Goal: Task Accomplishment & Management: Manage account settings

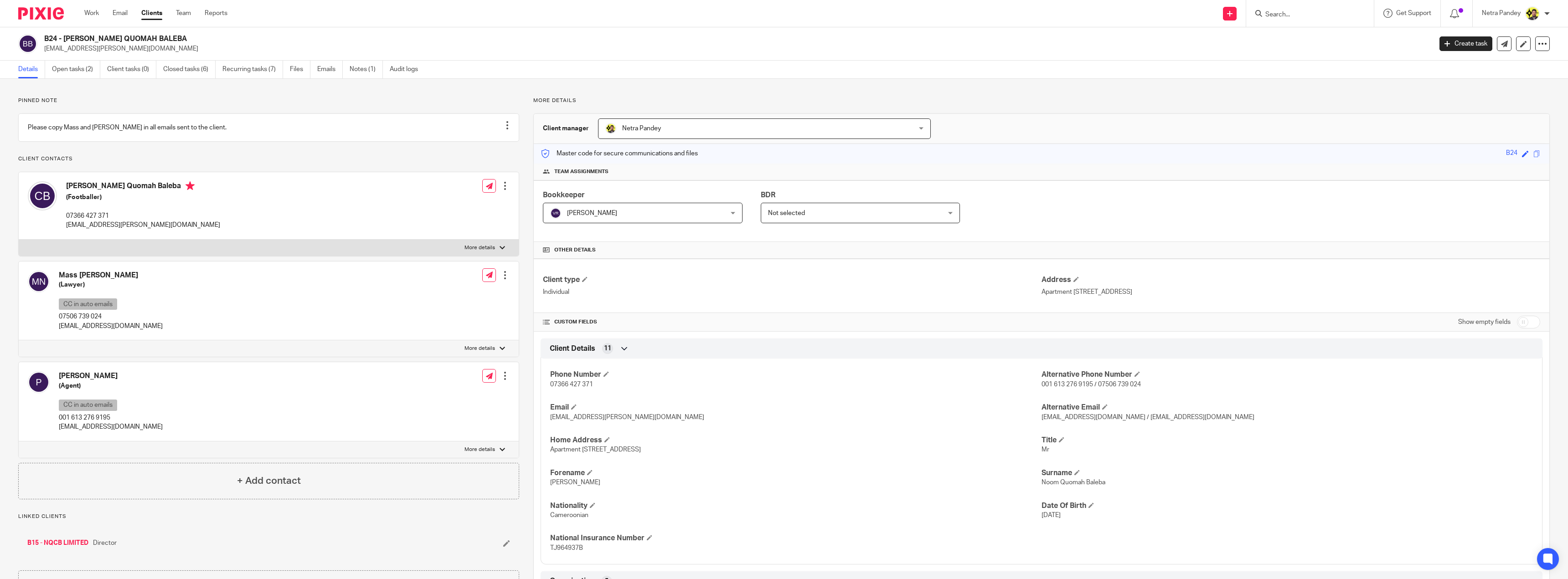
scroll to position [137, 0]
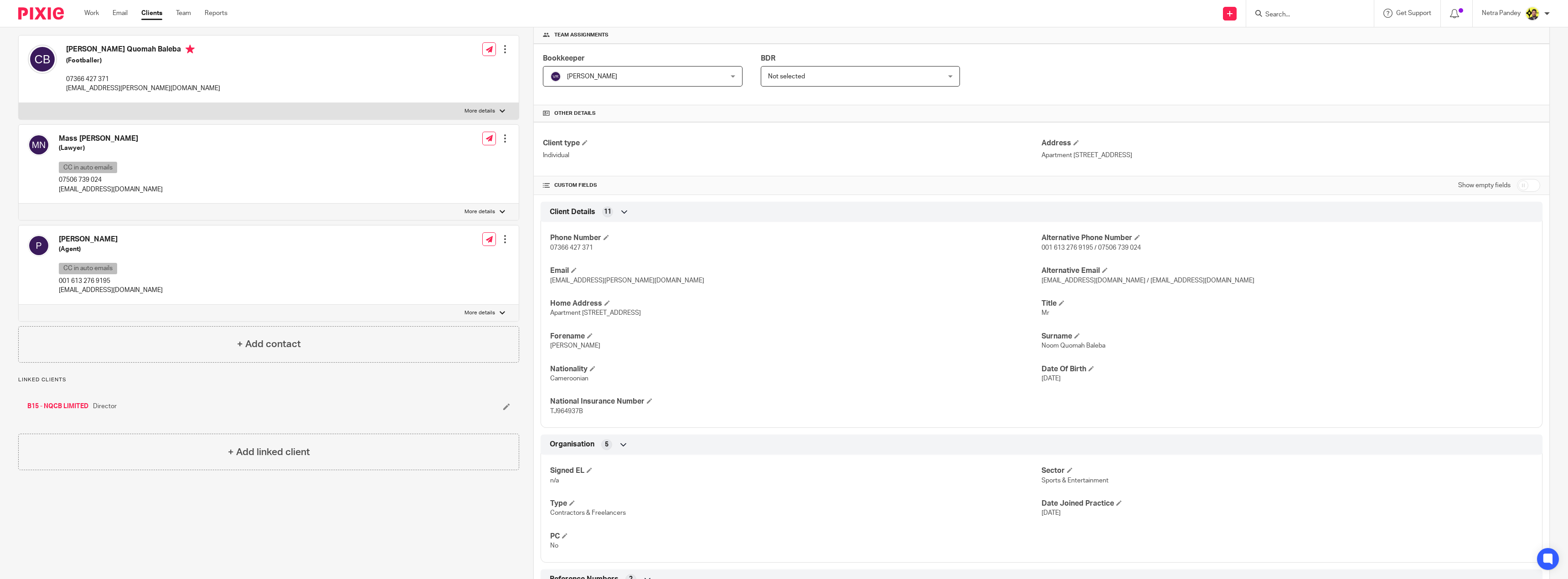
click at [47, 17] on img at bounding box center [41, 13] width 46 height 12
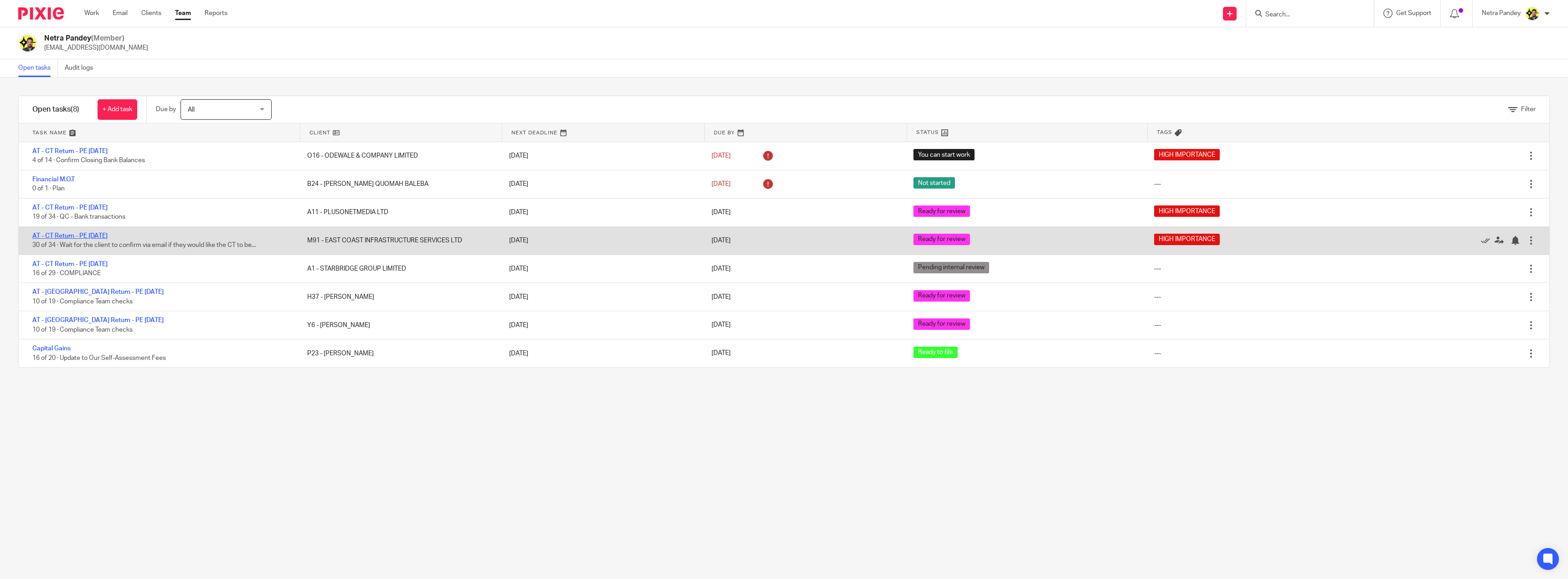
click at [75, 235] on link "AT - CT Return - PE [DATE]" at bounding box center [70, 236] width 75 height 6
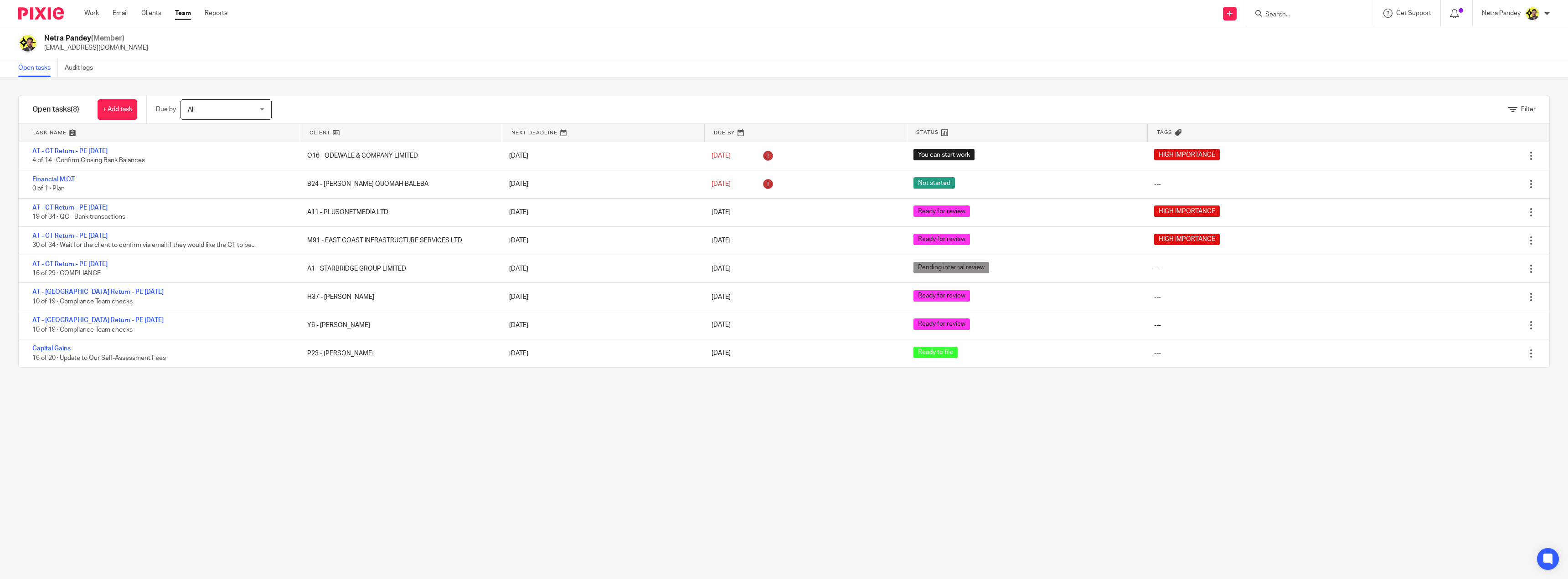
click at [1282, 18] on input "Search" at bounding box center [1305, 15] width 82 height 8
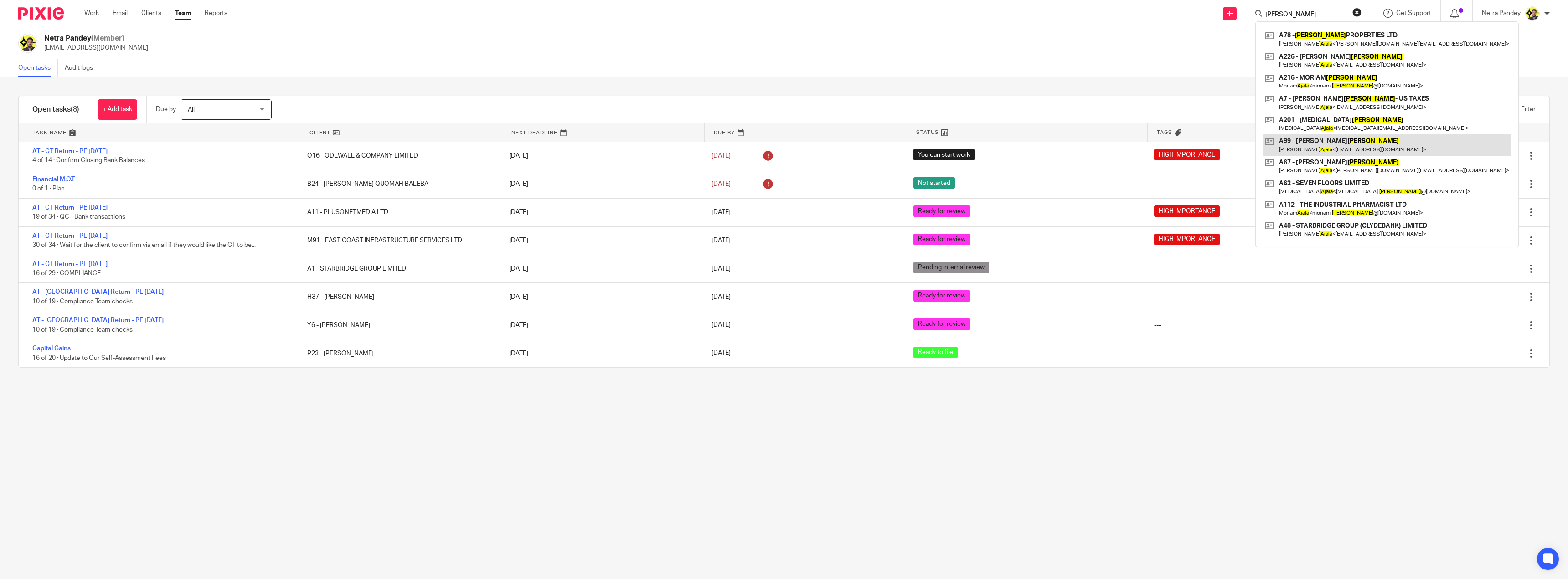
type input "AJALA"
click at [1329, 146] on link at bounding box center [1387, 145] width 249 height 21
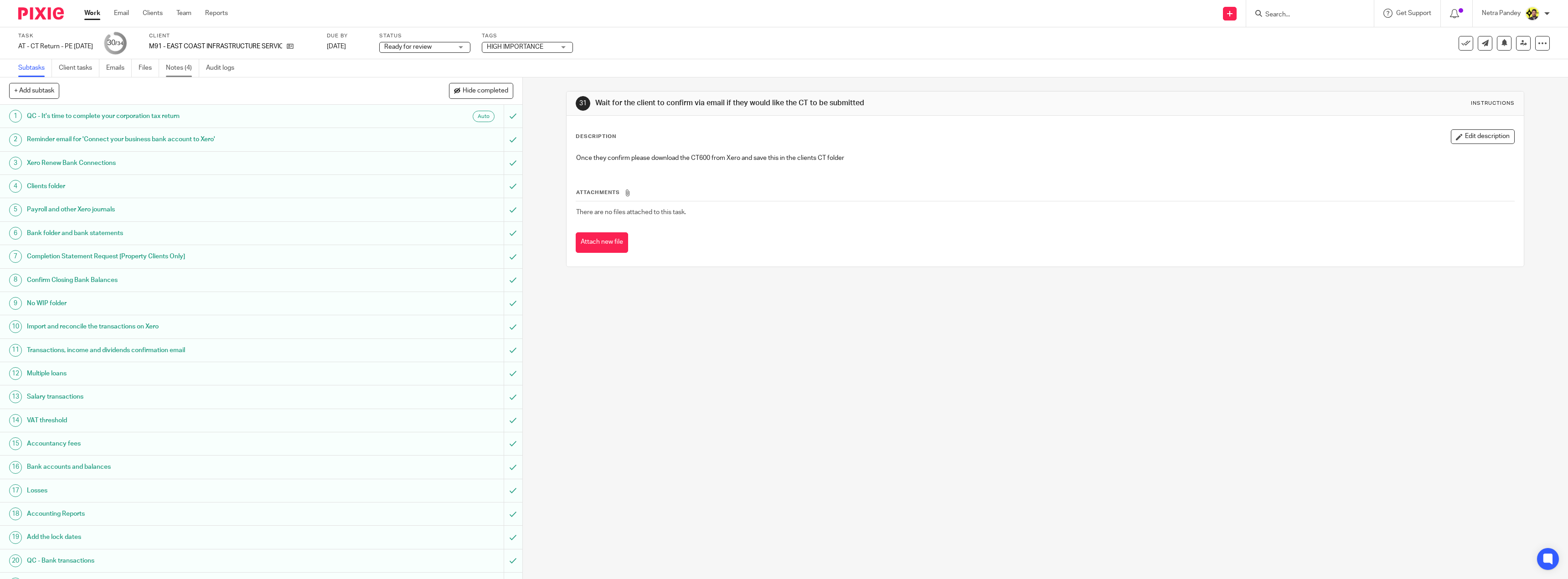
click at [175, 68] on link "Notes (4)" at bounding box center [183, 68] width 33 height 18
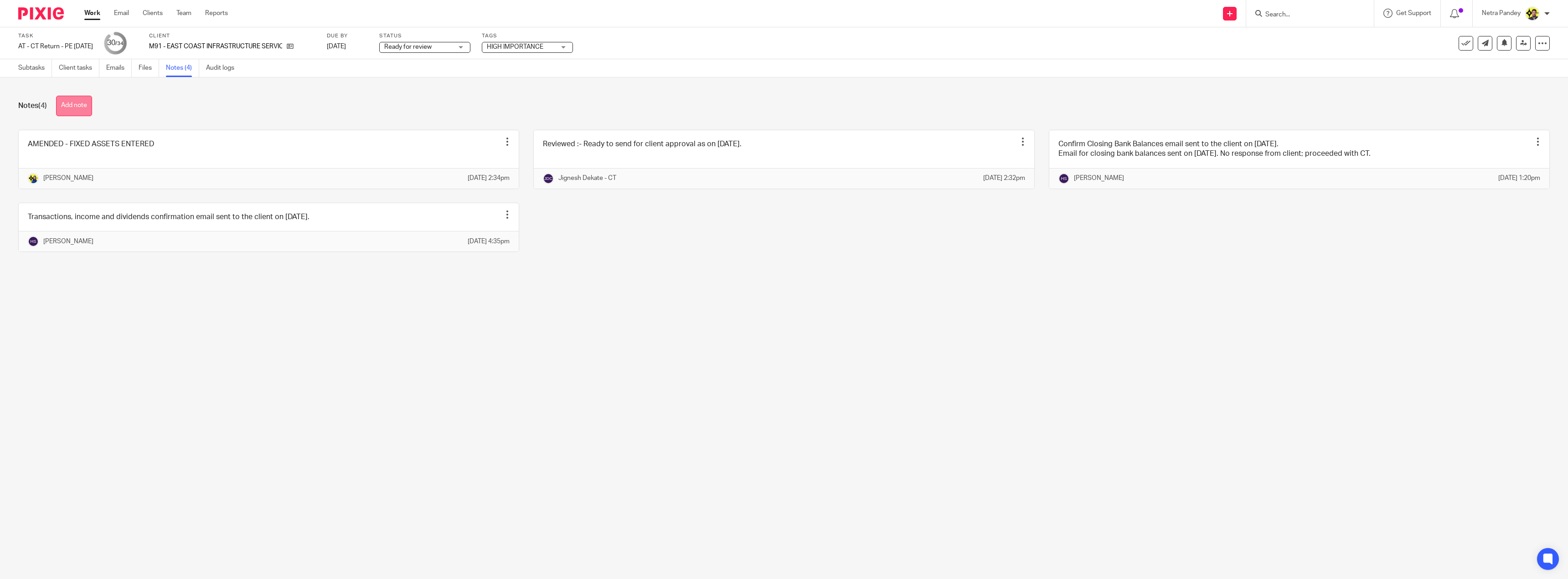
click at [92, 113] on button "Add note" at bounding box center [74, 106] width 36 height 21
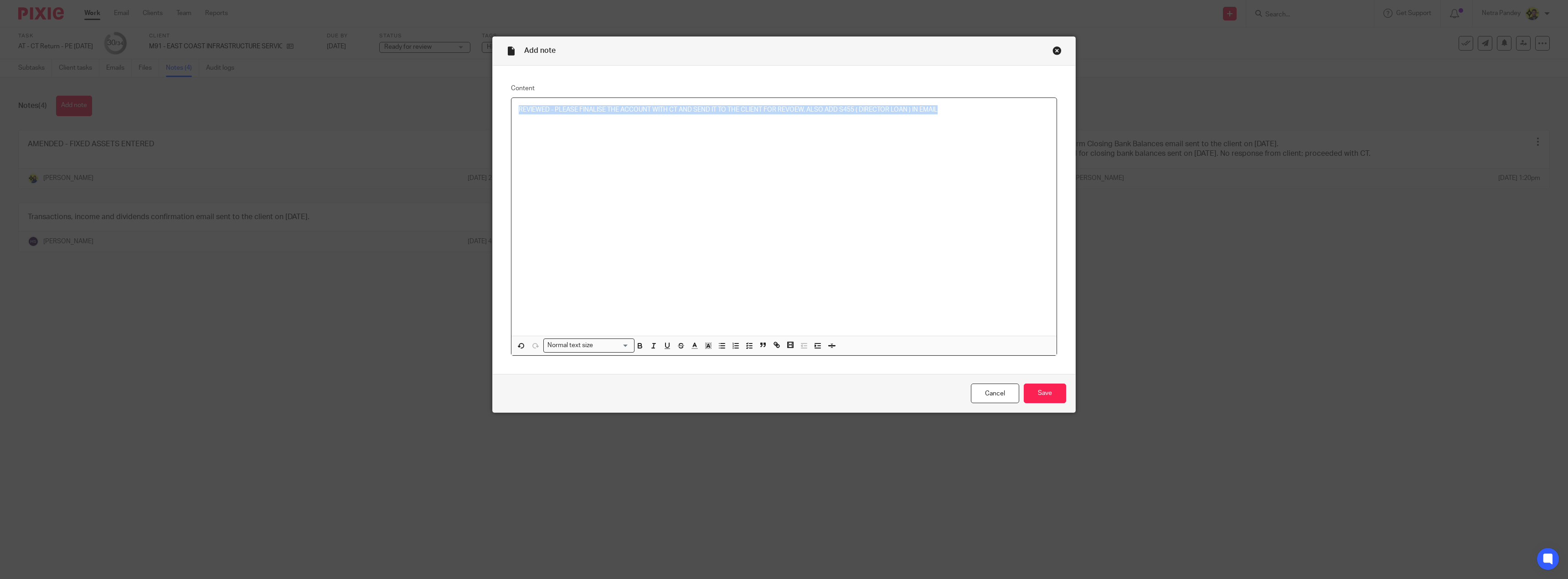
drag, startPoint x: 945, startPoint y: 113, endPoint x: 447, endPoint y: 136, distance: 498.5
click at [425, 128] on div "Add note Content REVIEWED - PLEASE FINALISE THE ACCOUNT WITH CT AND SEND IT TO …" at bounding box center [784, 290] width 1568 height 579
click at [747, 344] on icon "button" at bounding box center [749, 345] width 8 height 8
click at [1053, 394] on input "Save" at bounding box center [1045, 394] width 43 height 19
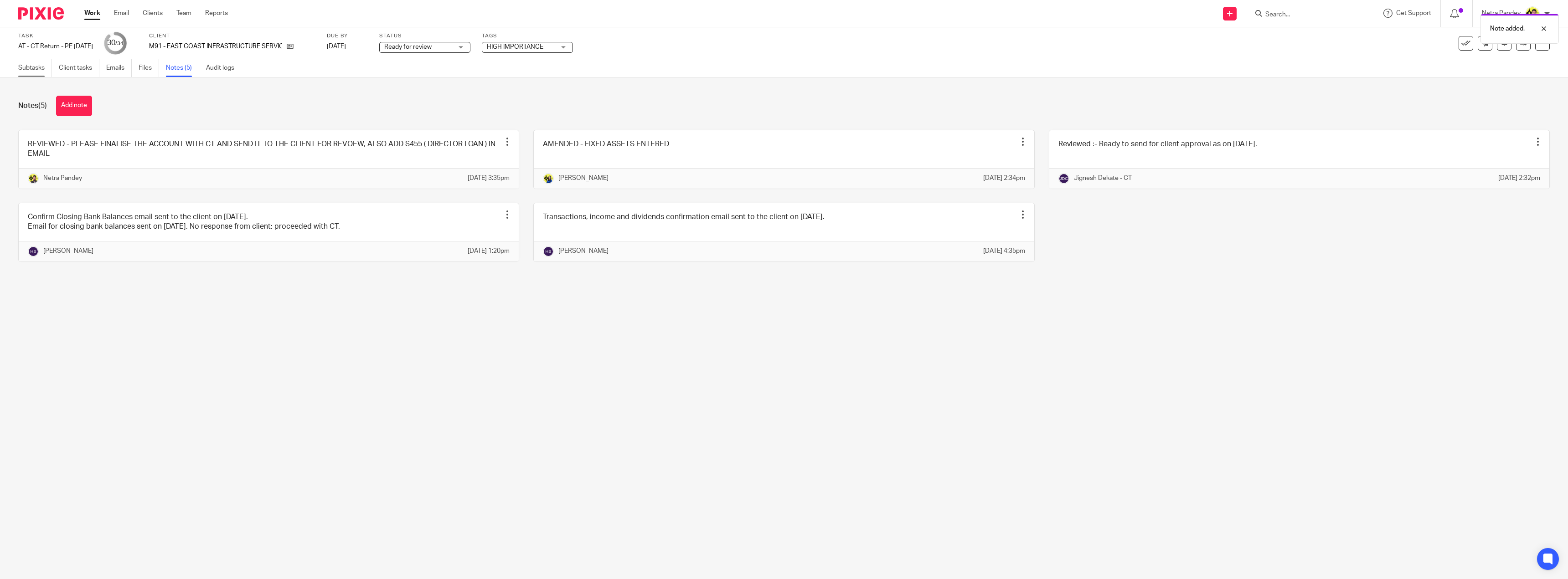
click at [32, 63] on link "Subtasks" at bounding box center [35, 68] width 33 height 18
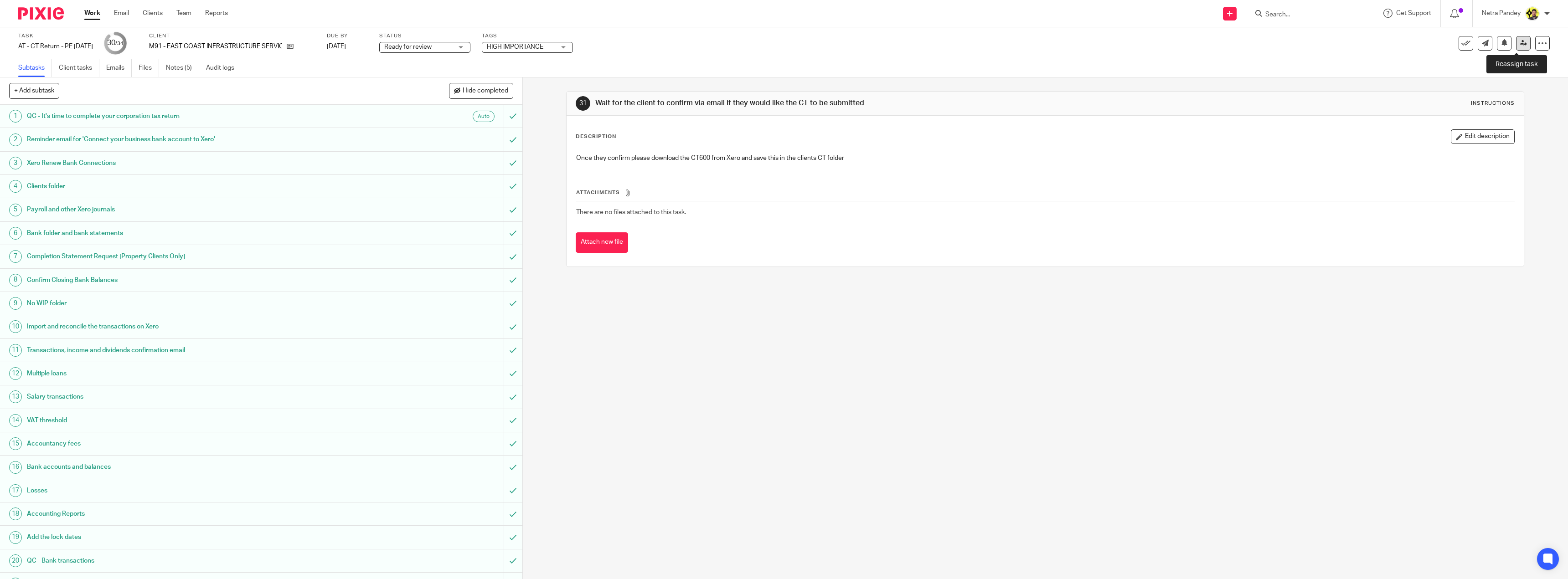
click at [1519, 46] on link at bounding box center [1524, 43] width 15 height 15
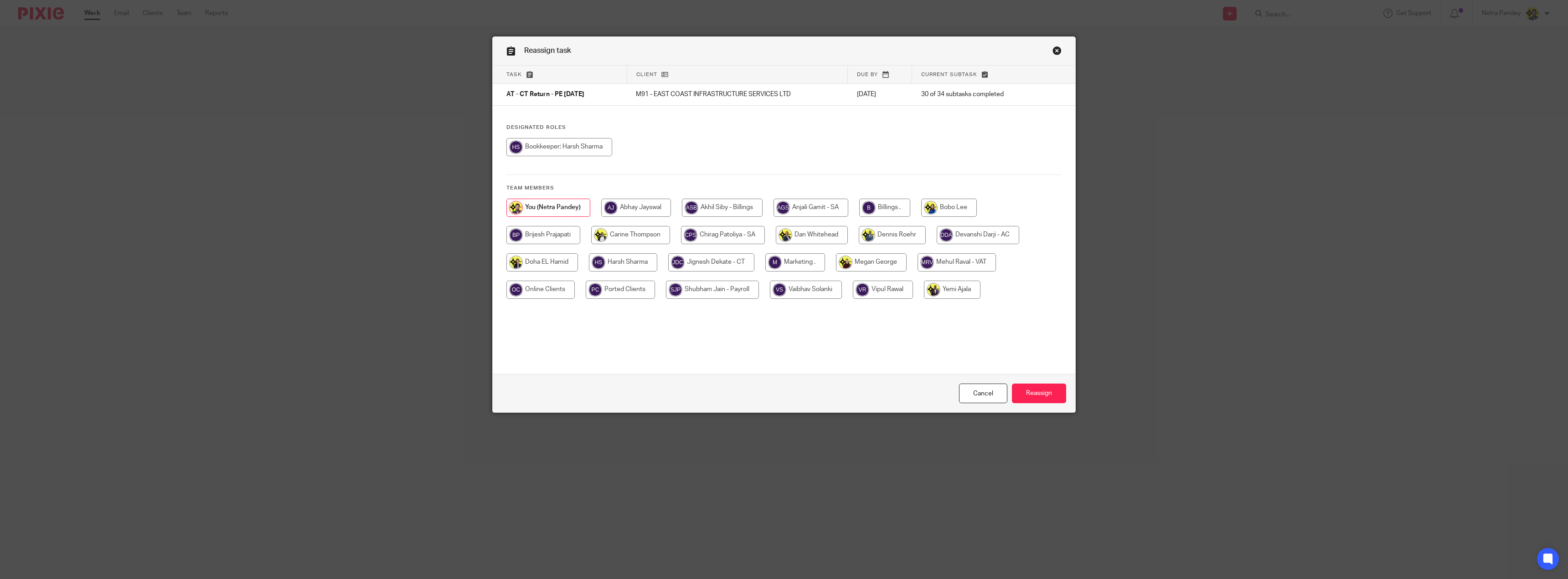
click at [936, 206] on input "radio" at bounding box center [948, 207] width 55 height 18
radio input "true"
click at [1027, 391] on input "Reassign" at bounding box center [1038, 394] width 54 height 19
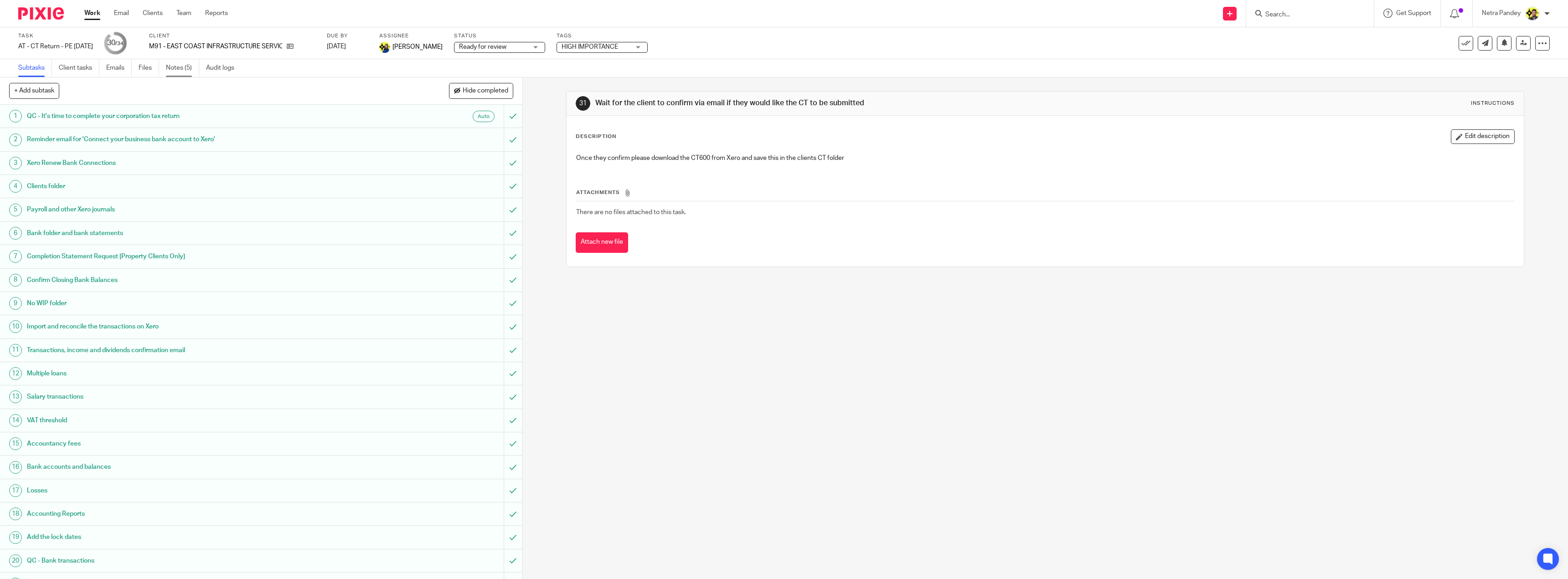
click at [186, 66] on link "Notes (5)" at bounding box center [183, 68] width 33 height 18
